Goal: Submit feedback/report problem: Submit feedback/report problem

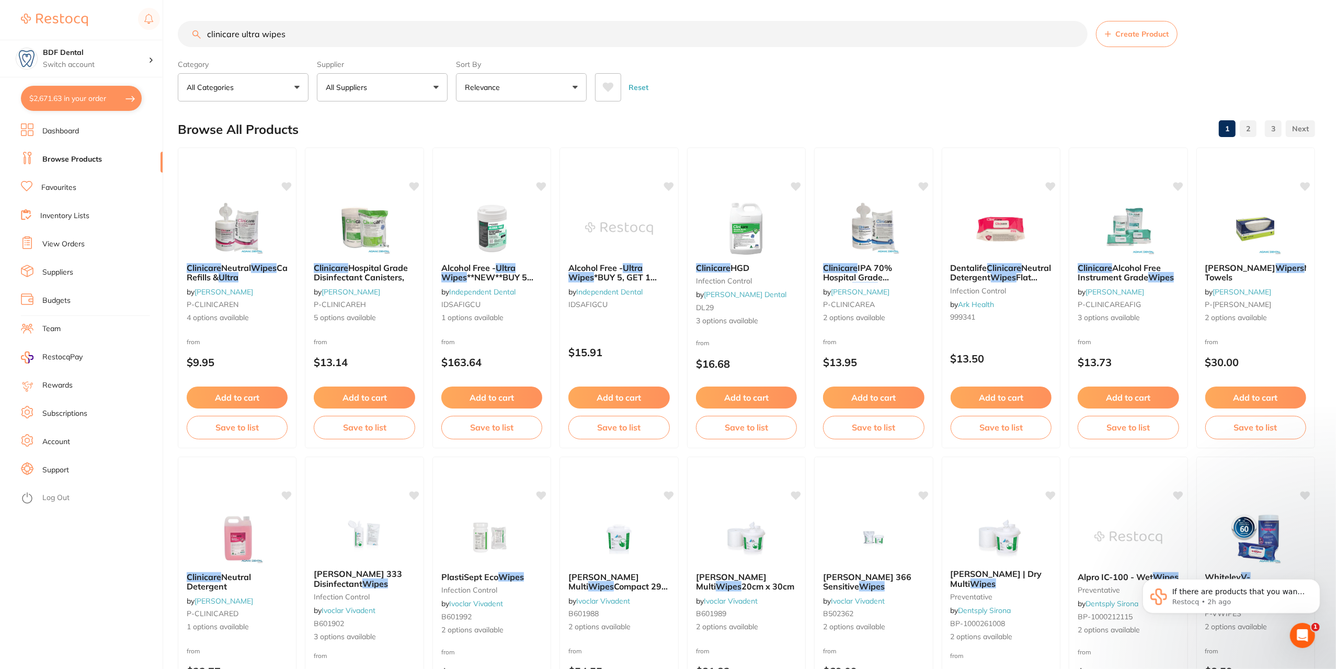
click at [403, 81] on button "All Suppliers" at bounding box center [382, 87] width 131 height 28
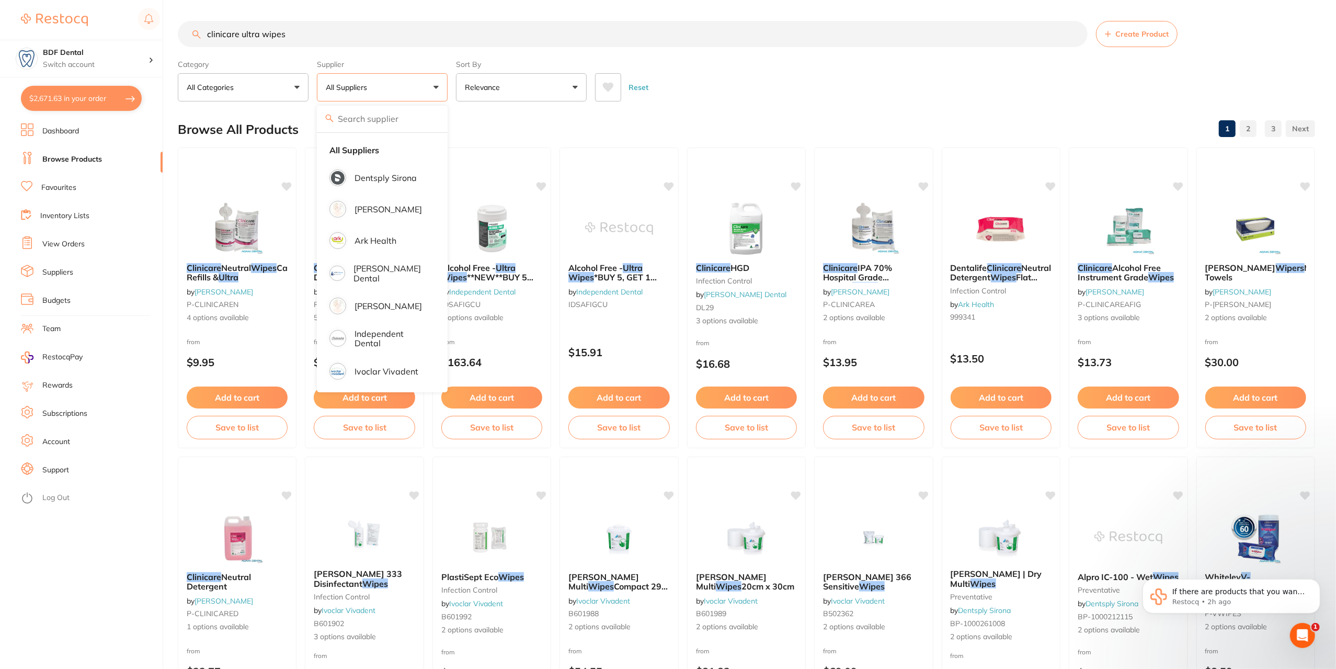
click at [378, 116] on input "search" at bounding box center [382, 119] width 131 height 26
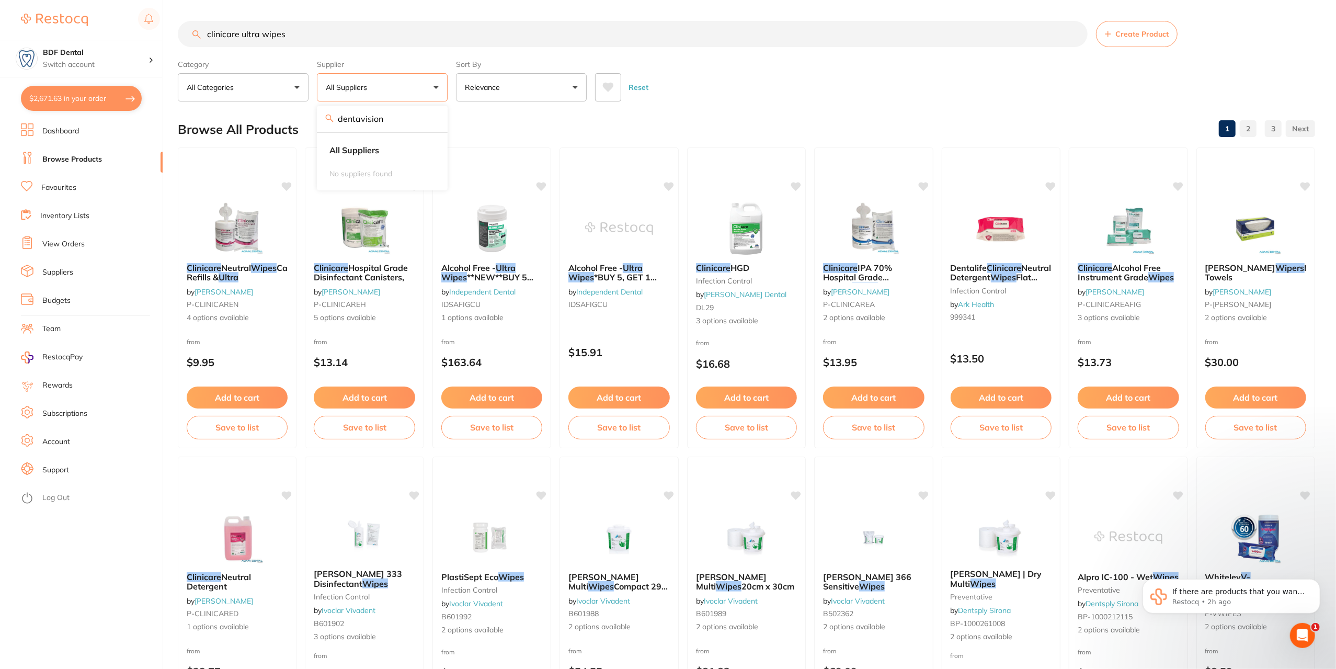
type input "dentavision"
click at [67, 271] on link "Suppliers" at bounding box center [57, 272] width 31 height 10
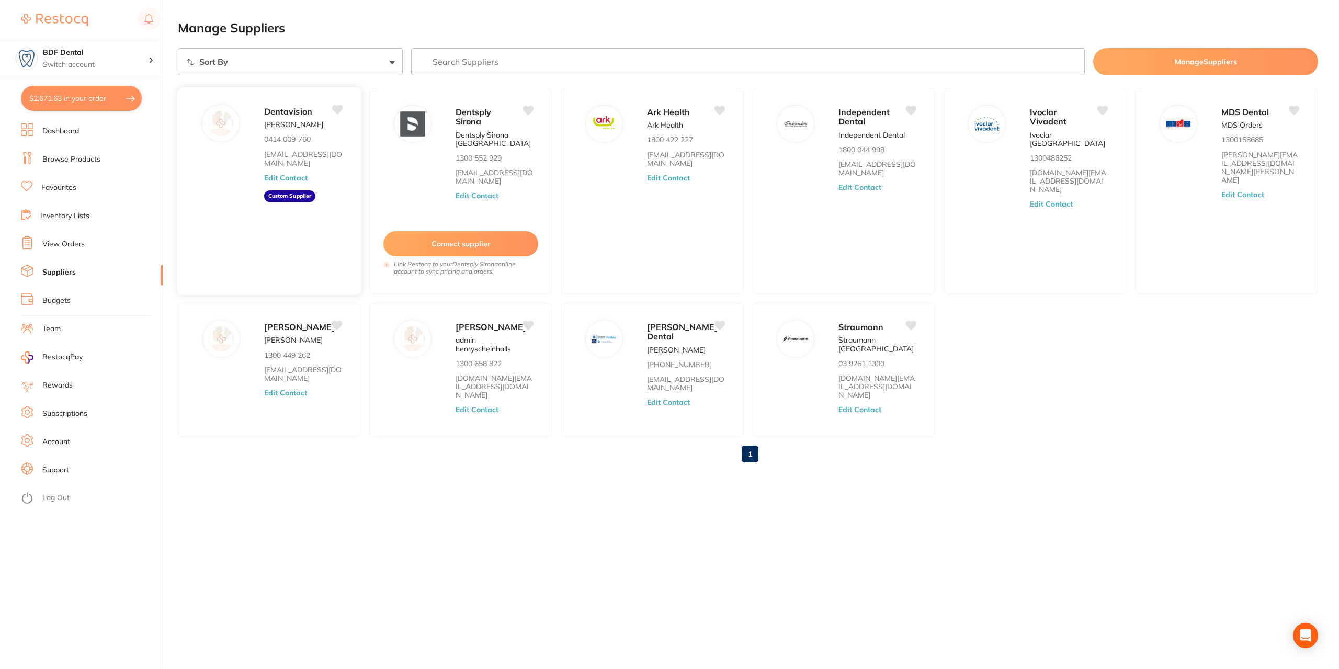
click at [337, 111] on icon at bounding box center [337, 109] width 11 height 9
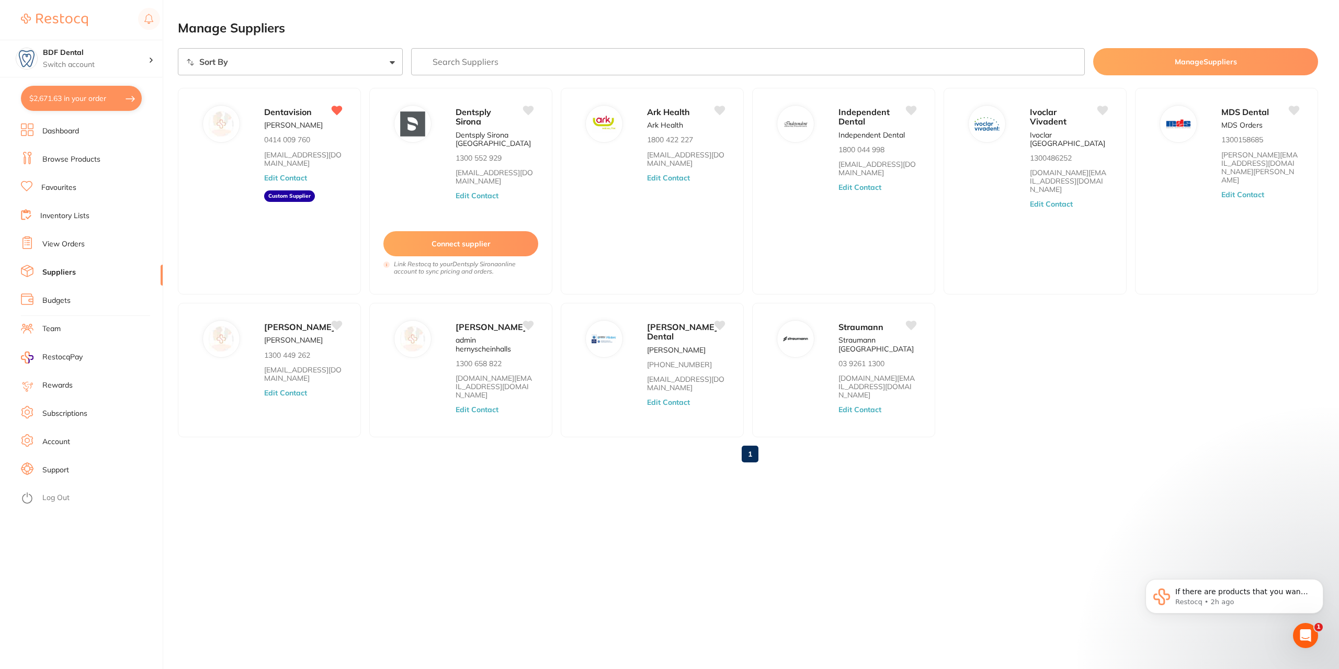
click at [70, 156] on link "Browse Products" at bounding box center [71, 159] width 58 height 10
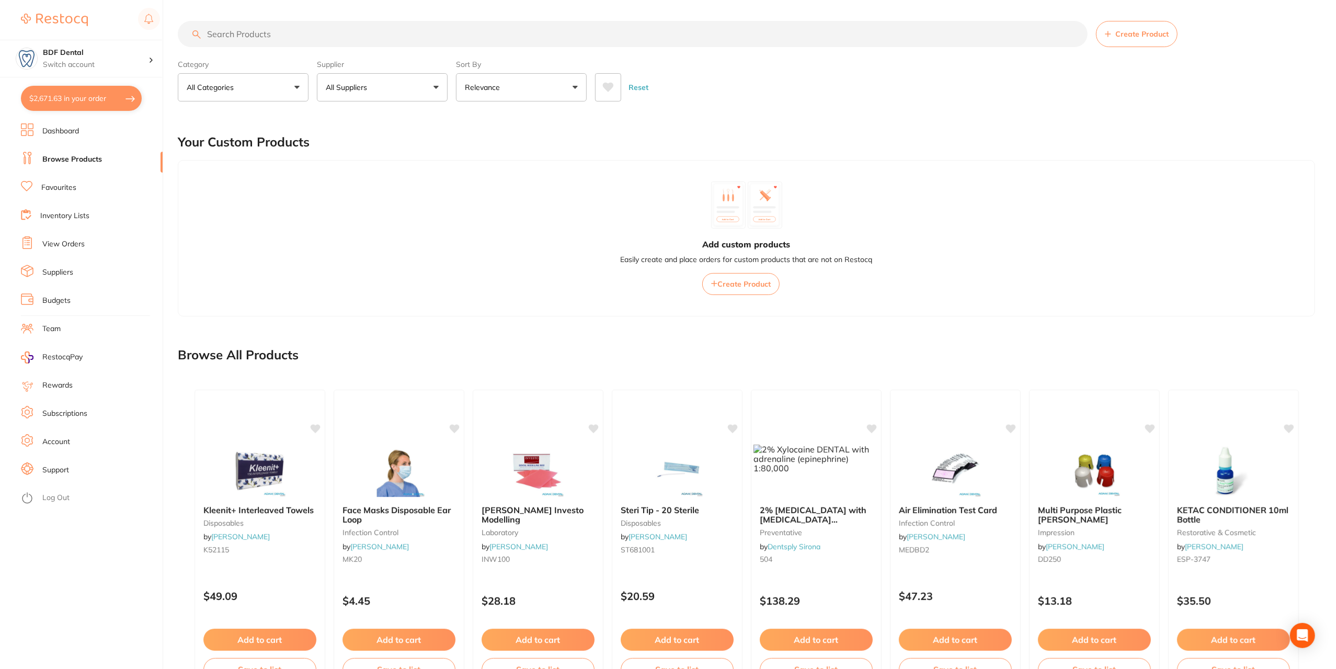
click at [363, 82] on p "All Suppliers" at bounding box center [348, 87] width 45 height 10
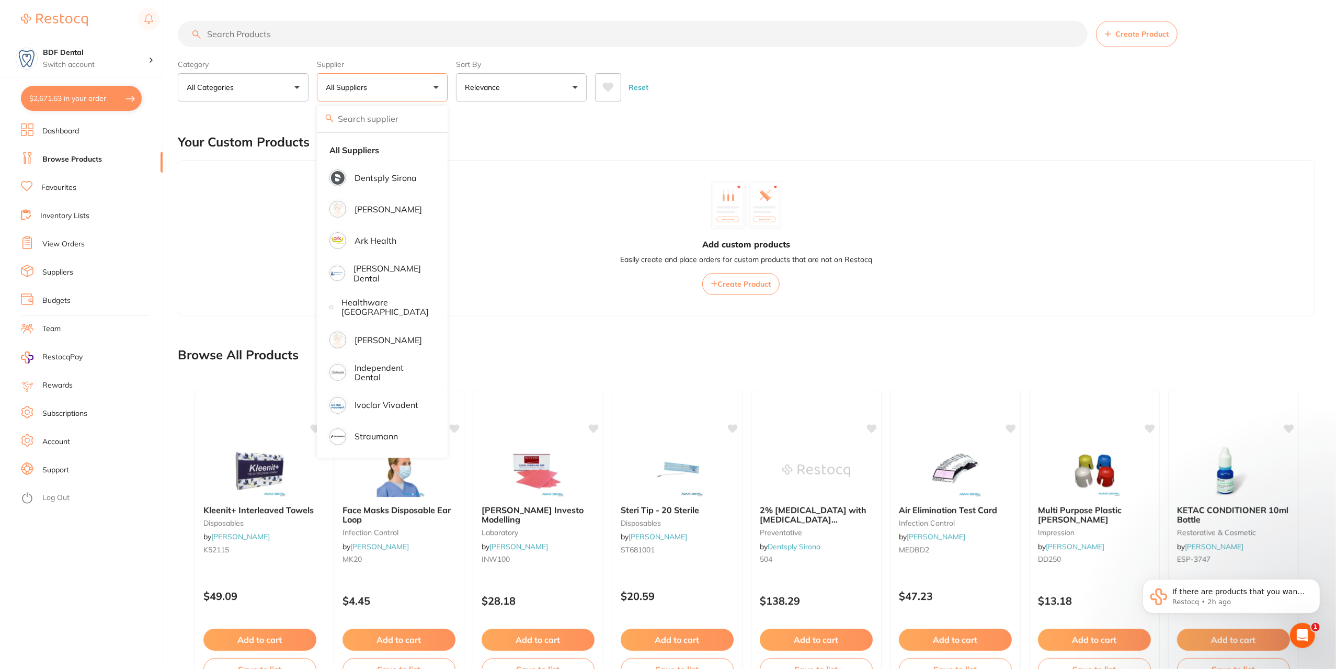
click at [67, 279] on li "Suppliers" at bounding box center [92, 273] width 142 height 16
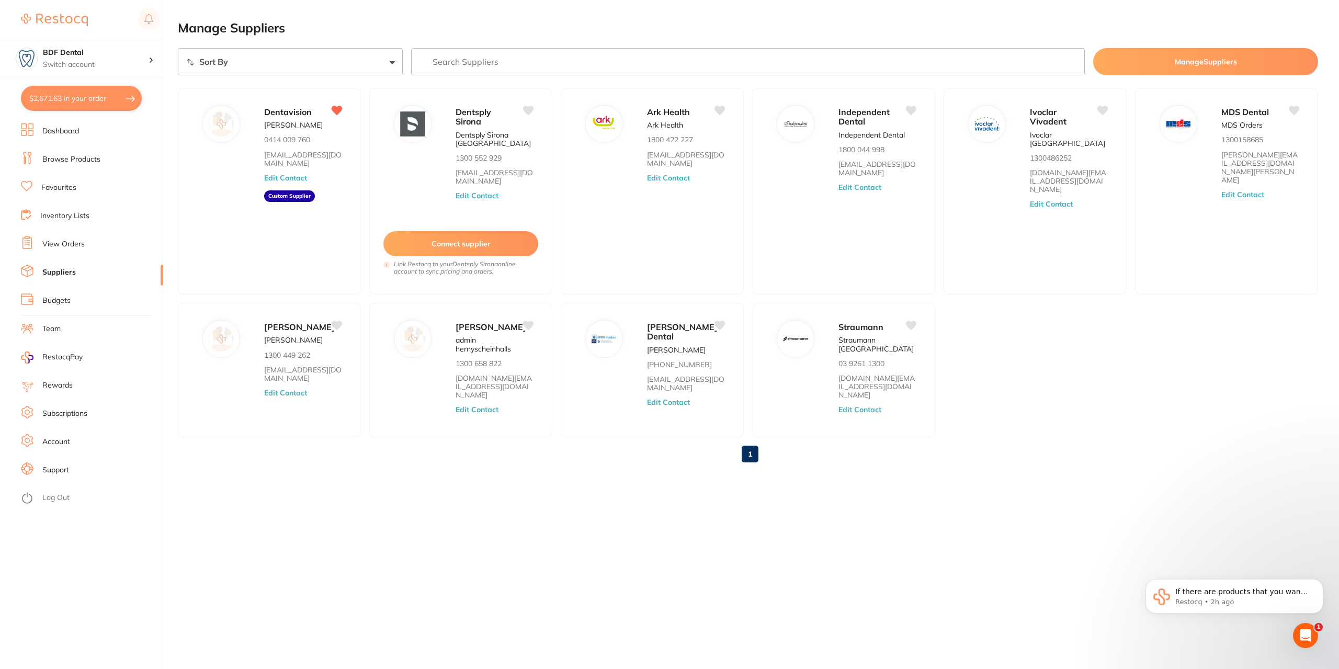
click at [1177, 60] on button "Manage Suppliers" at bounding box center [1205, 61] width 225 height 27
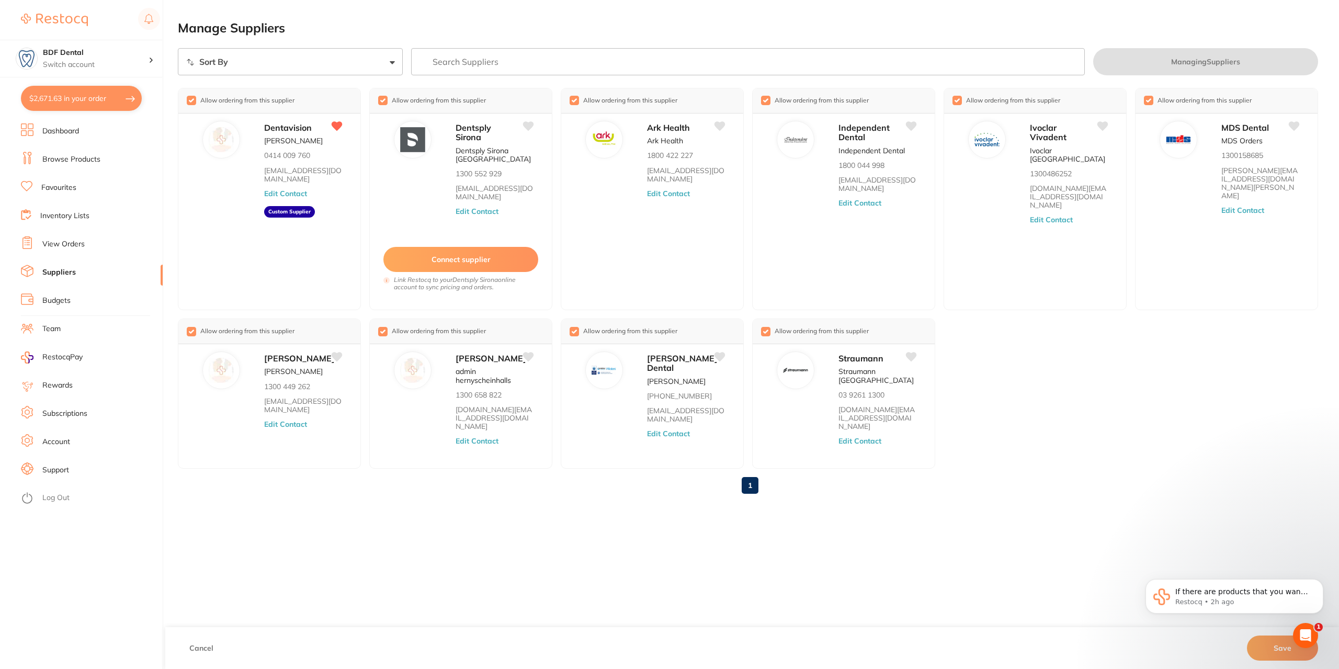
click at [1285, 648] on button "Save" at bounding box center [1282, 647] width 71 height 25
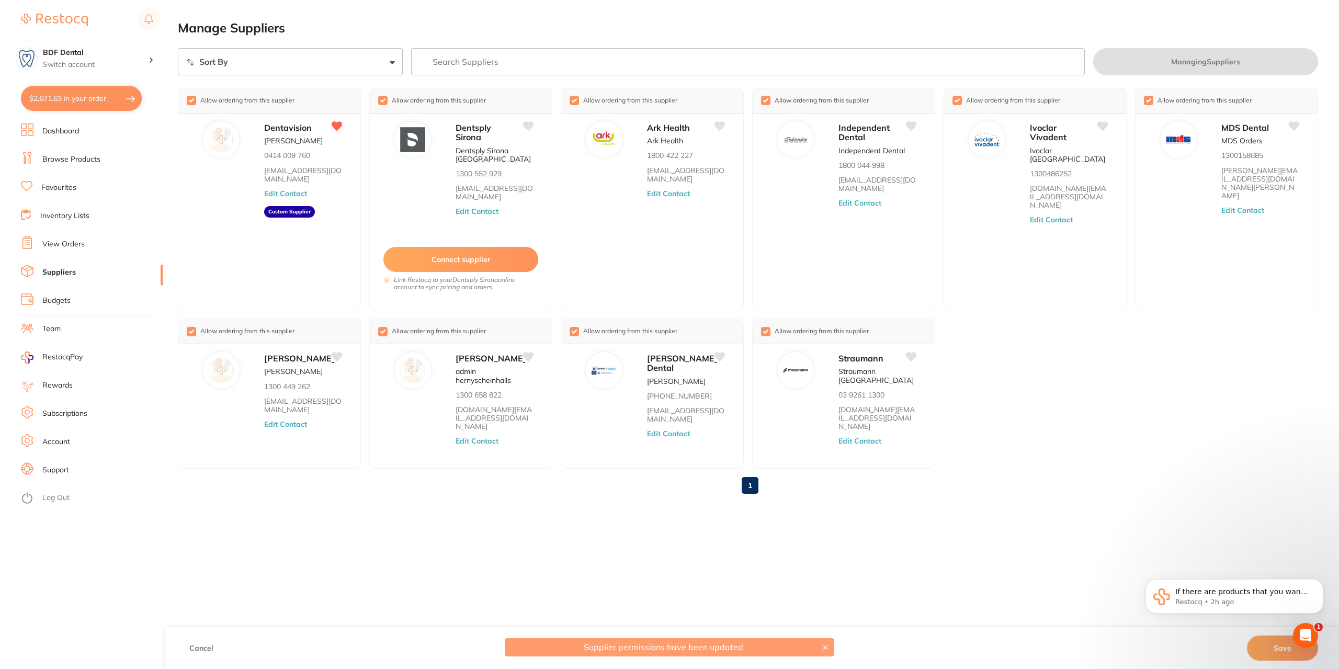
click at [1278, 646] on button "Save" at bounding box center [1282, 647] width 71 height 25
click at [69, 190] on link "Favourites" at bounding box center [58, 187] width 35 height 10
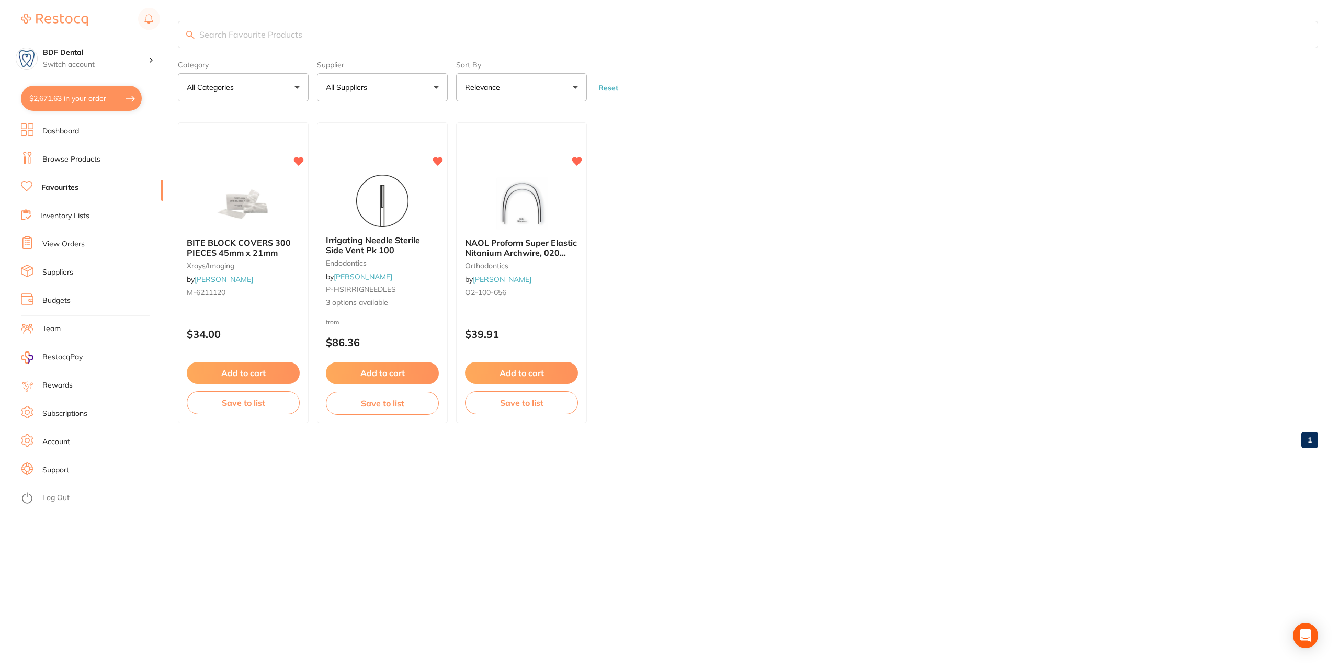
click at [76, 159] on link "Browse Products" at bounding box center [71, 159] width 58 height 10
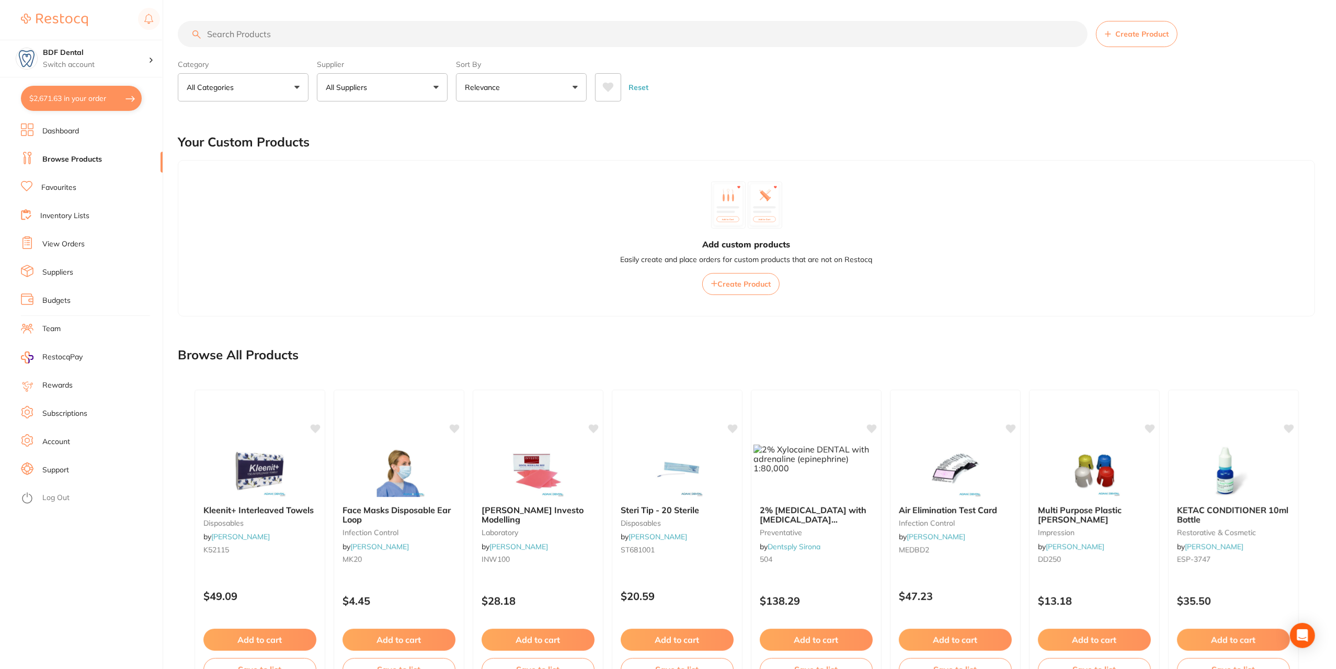
click at [389, 82] on button "All Suppliers" at bounding box center [382, 87] width 131 height 28
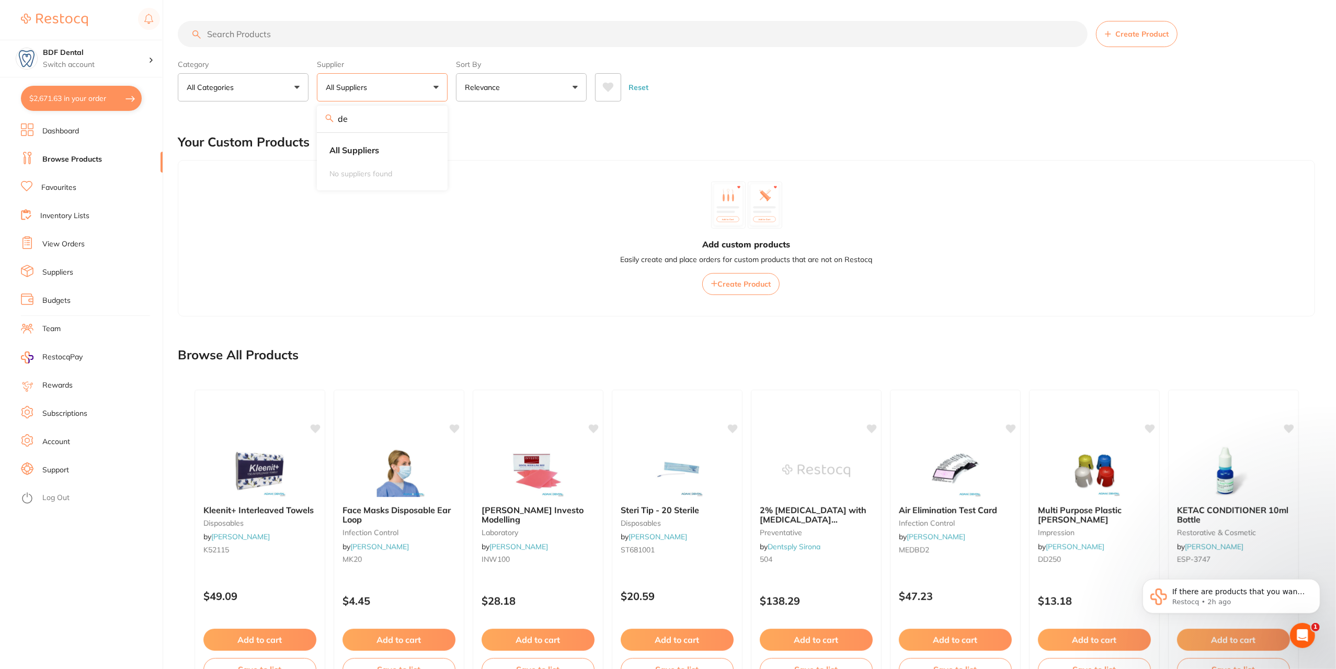
type input "d"
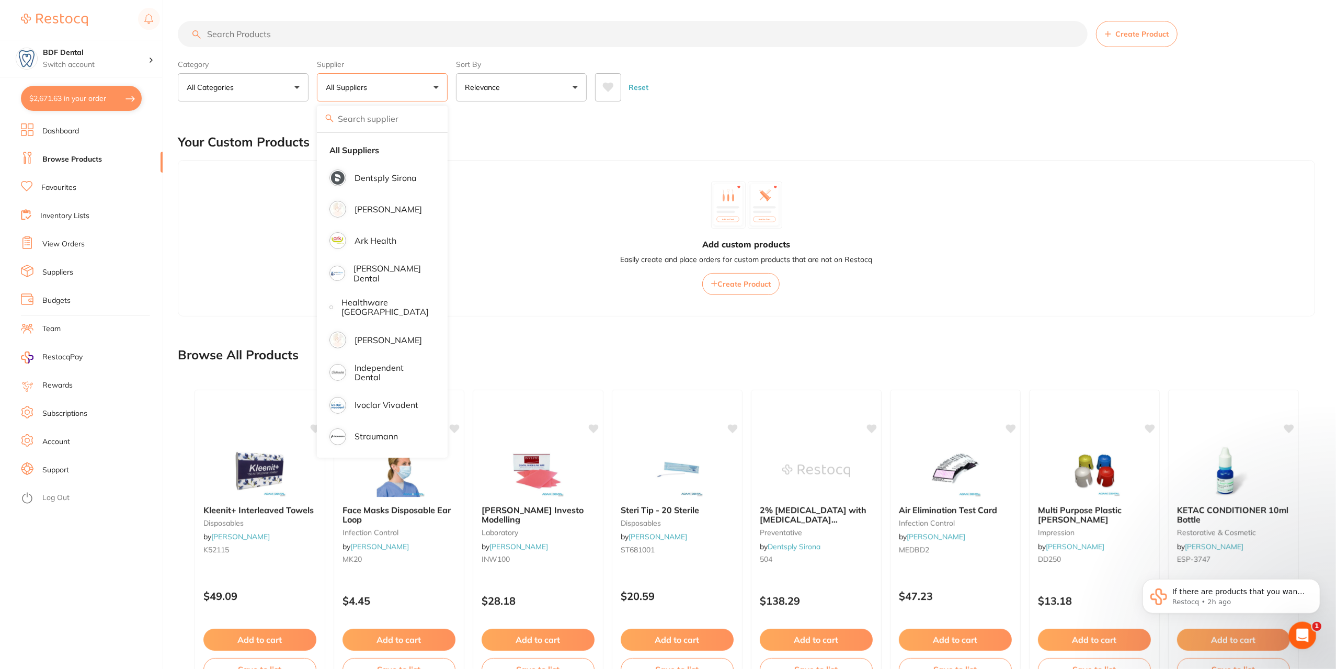
click at [1307, 629] on div "Open Intercom Messenger" at bounding box center [1301, 634] width 35 height 35
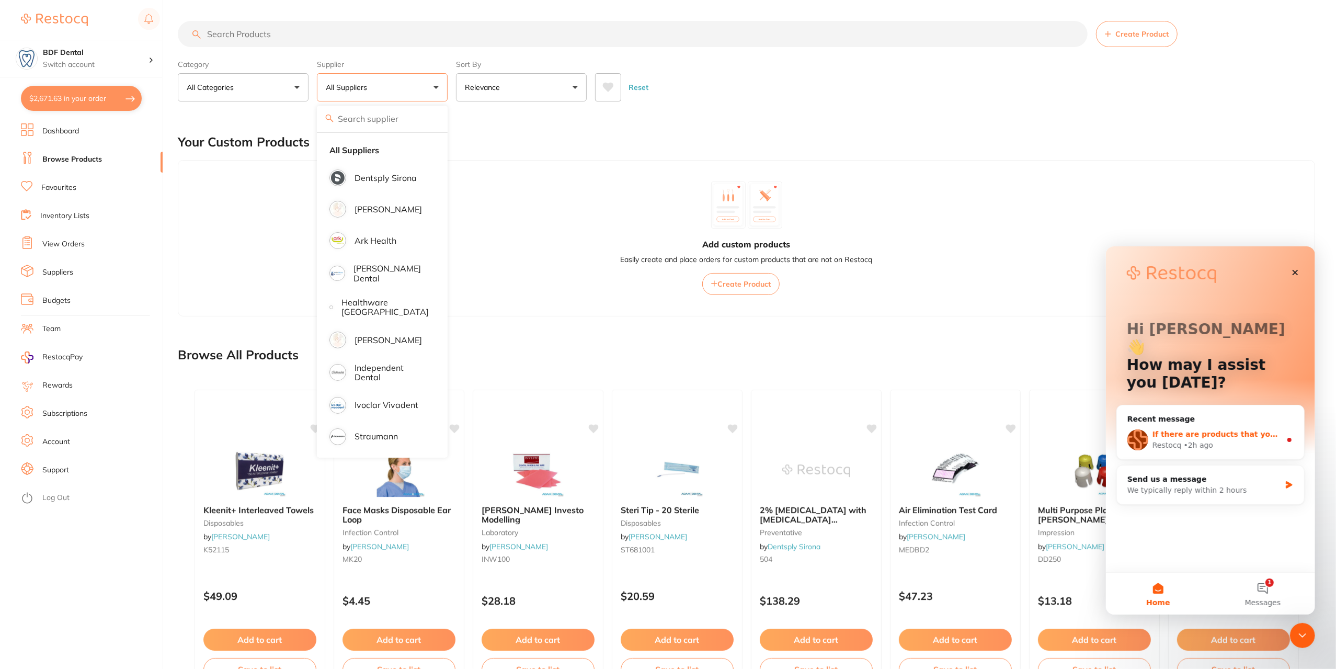
click at [1220, 439] on div "Restocq • 2h ago" at bounding box center [1216, 444] width 129 height 11
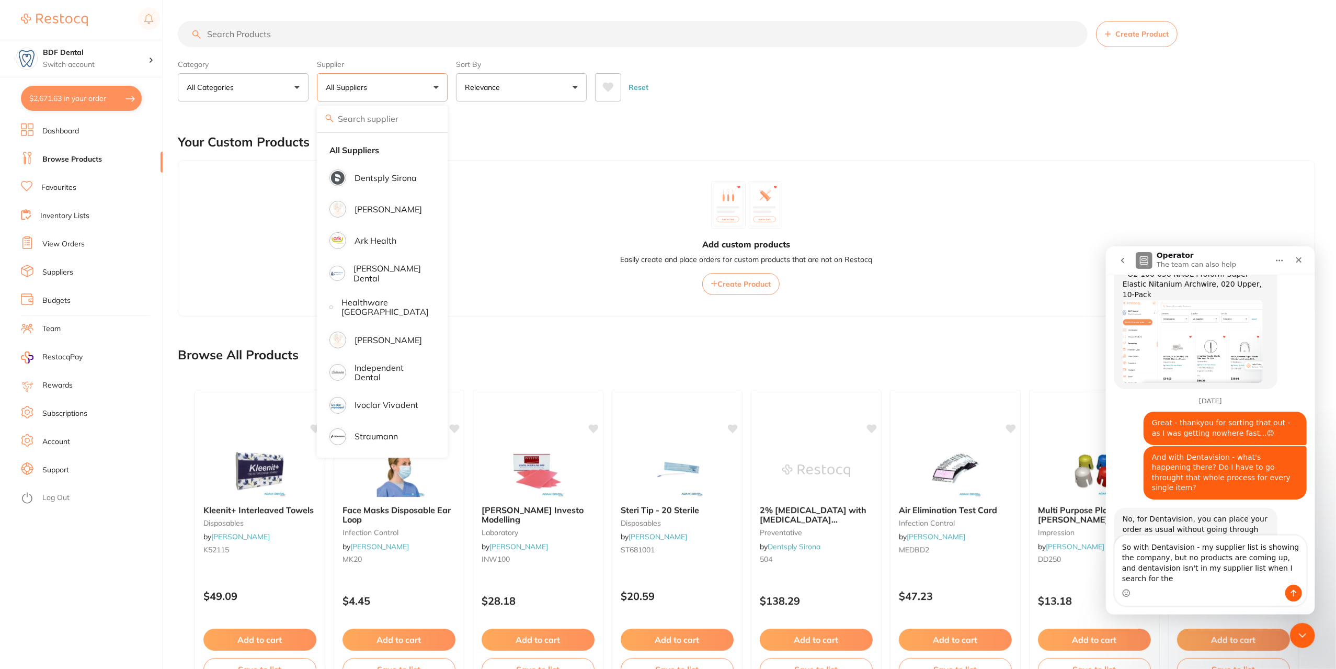
scroll to position [876, 0]
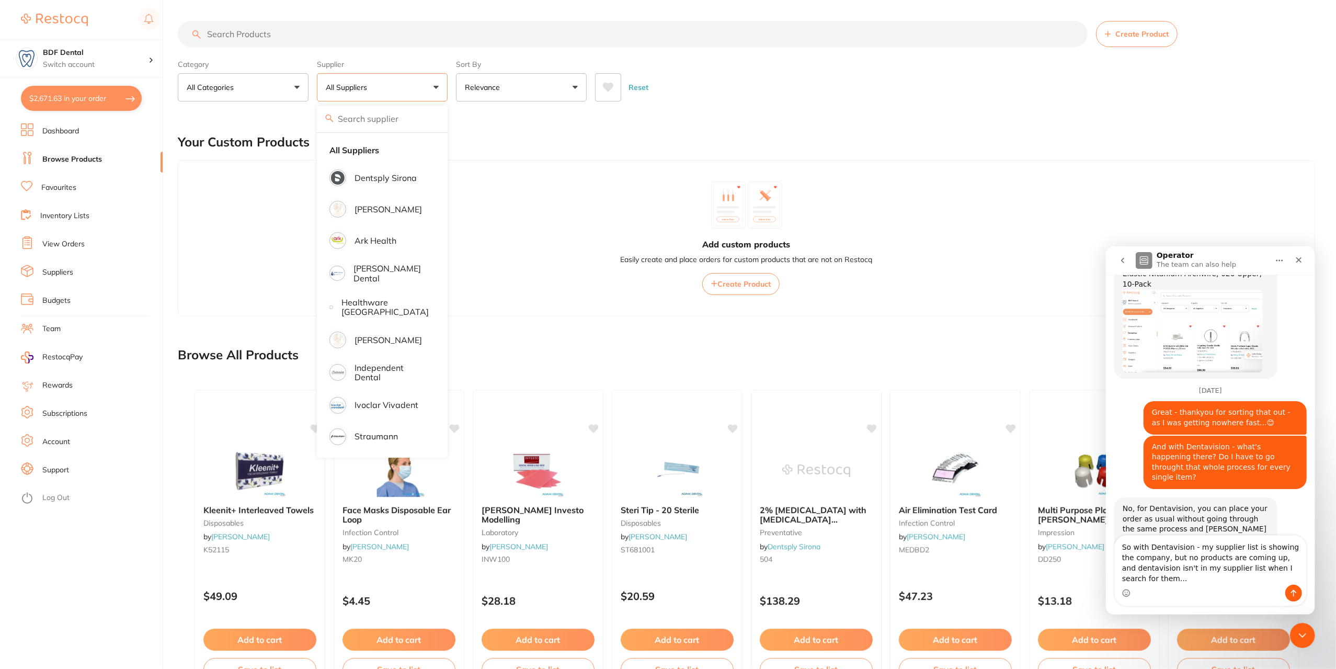
click at [1230, 550] on textarea "So with Dentavision - my supplier list is showing the company, but no products …" at bounding box center [1209, 559] width 191 height 49
click at [1223, 572] on textarea "So with Dentavision - my suppliers list is showing the company, but no products…" at bounding box center [1209, 559] width 191 height 49
type textarea "So with Dentavision - my suppliers list is showing the company, but no products…"
drag, startPoint x: 1299, startPoint y: 592, endPoint x: 2426, endPoint y: 836, distance: 1152.9
click at [1299, 591] on button "Send a message…" at bounding box center [1293, 592] width 17 height 17
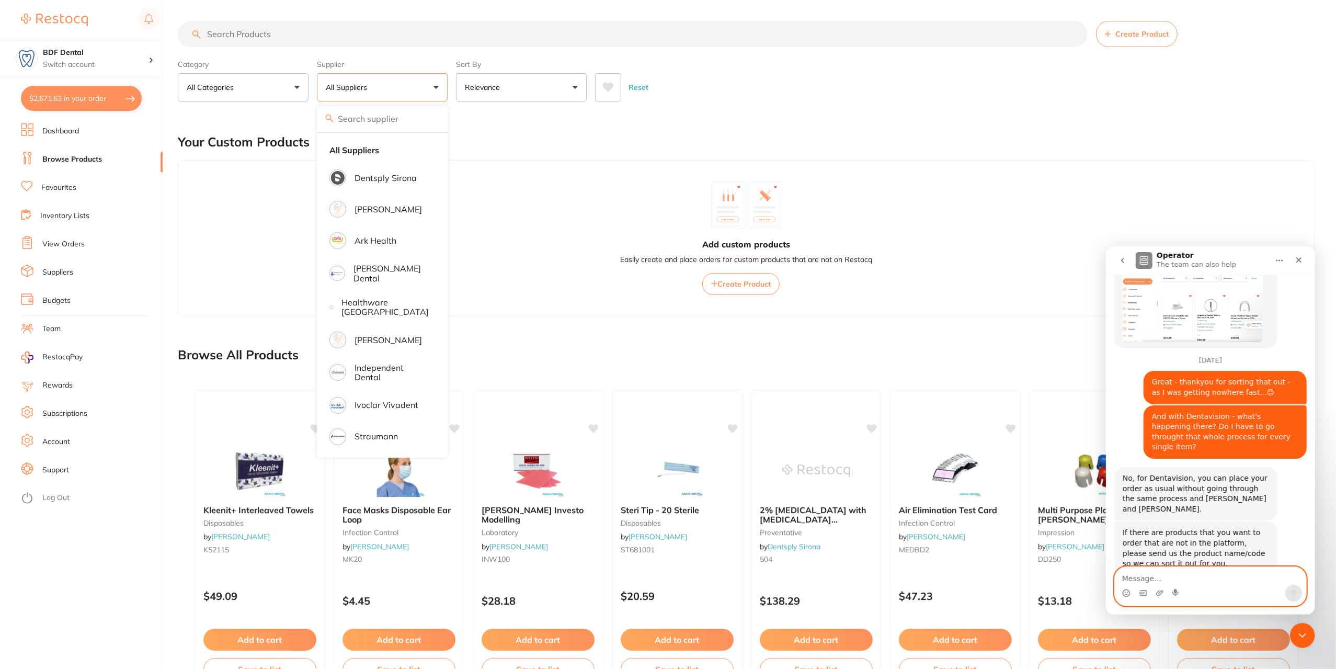
scroll to position [917, 0]
